Goal: Task Accomplishment & Management: Manage account settings

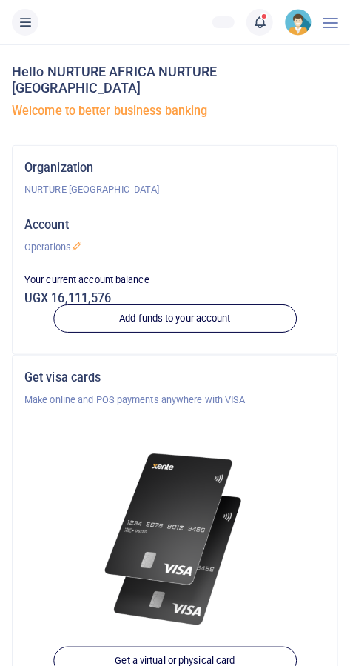
click at [248, 28] on link at bounding box center [260, 22] width 27 height 27
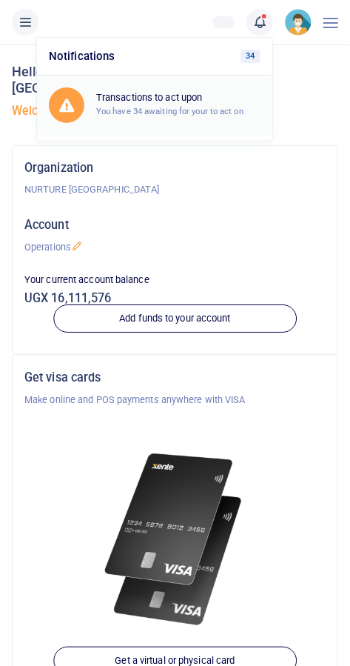
click at [129, 107] on small "You have 34 awaiting for your to act on" at bounding box center [169, 111] width 147 height 10
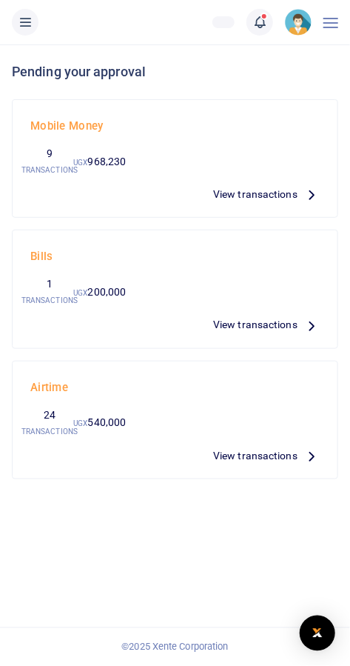
click at [241, 198] on span "View transactions" at bounding box center [255, 194] width 84 height 16
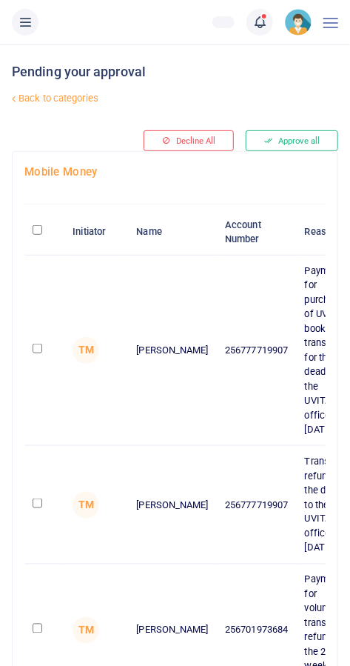
click at [30, 363] on td at bounding box center [44, 351] width 40 height 190
click at [39, 351] on input "checkbox" at bounding box center [38, 349] width 10 height 10
checkbox input "true"
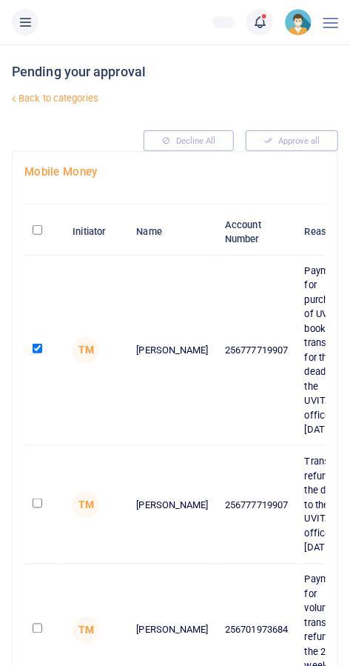
click at [41, 498] on input "checkbox" at bounding box center [38, 503] width 10 height 10
checkbox input "true"
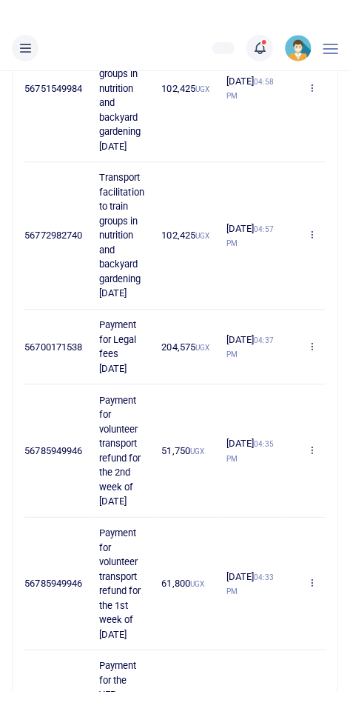
scroll to position [888, 0]
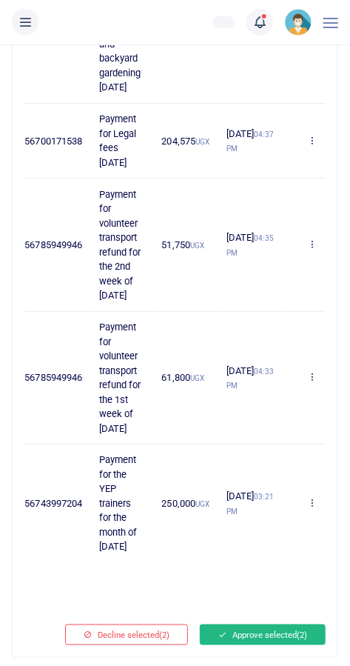
click at [268, 641] on button "Approve selected (2)" at bounding box center [263, 634] width 126 height 21
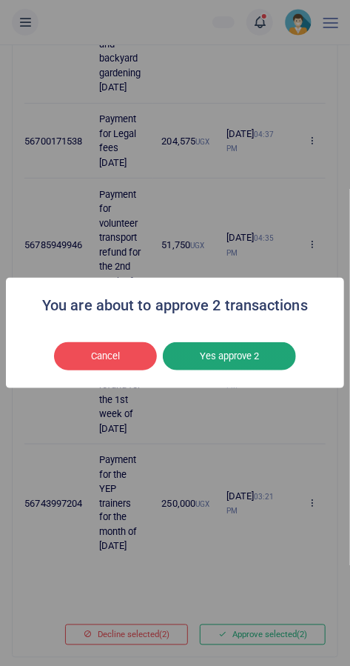
click at [265, 370] on button "Yes approve 2" at bounding box center [229, 356] width 133 height 28
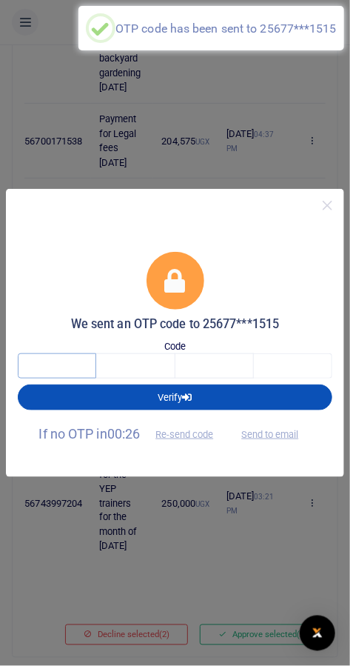
click at [44, 378] on input "text" at bounding box center [57, 365] width 79 height 25
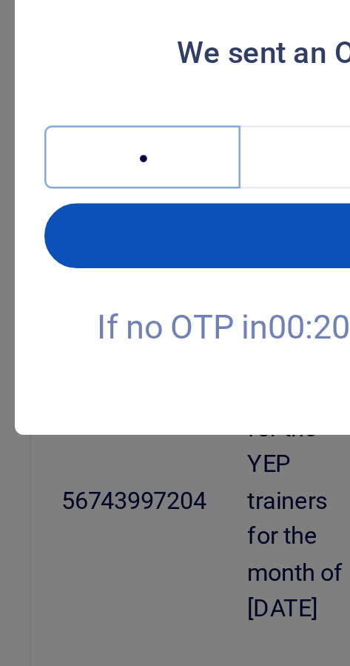
type input "9"
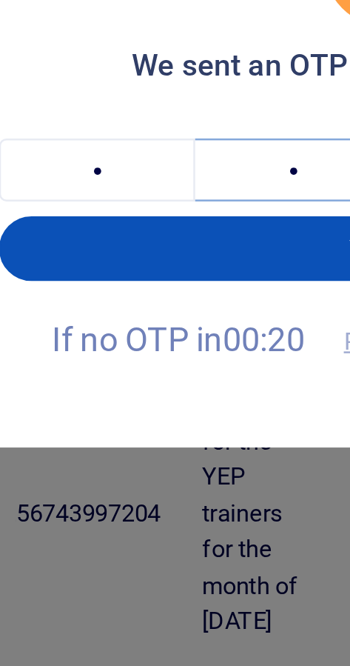
type input "7"
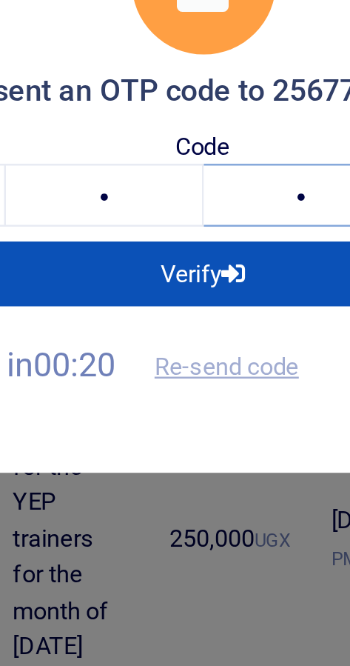
type input "7"
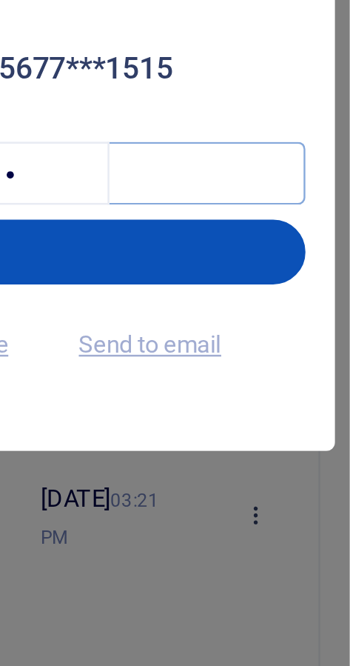
type input "2"
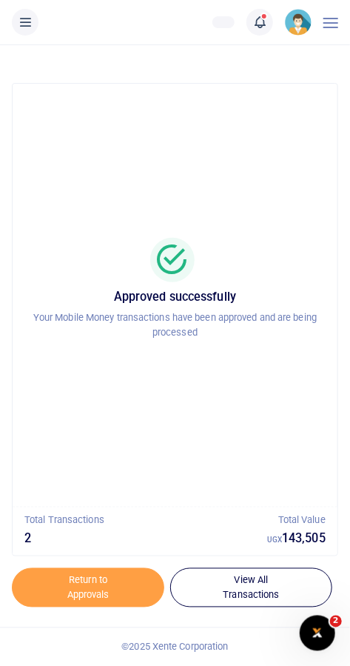
click at [267, 22] on span at bounding box center [267, 22] width 0 height 0
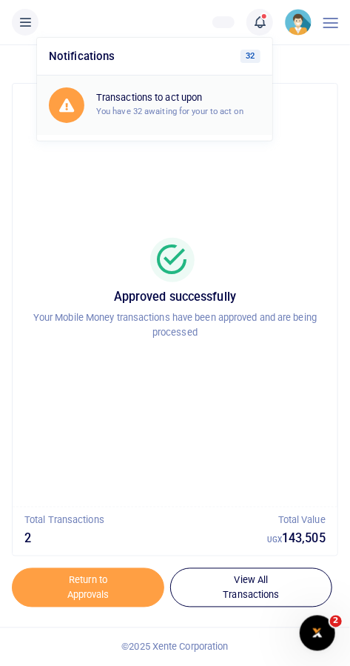
click at [231, 97] on h6 "Transactions to act upon" at bounding box center [178, 98] width 164 height 12
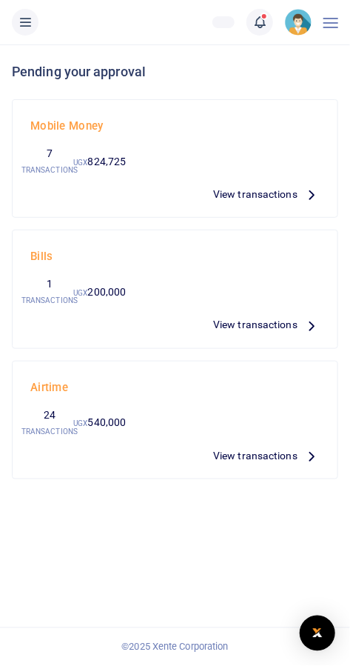
click at [274, 197] on span "View transactions" at bounding box center [255, 194] width 84 height 16
